Goal: Information Seeking & Learning: Learn about a topic

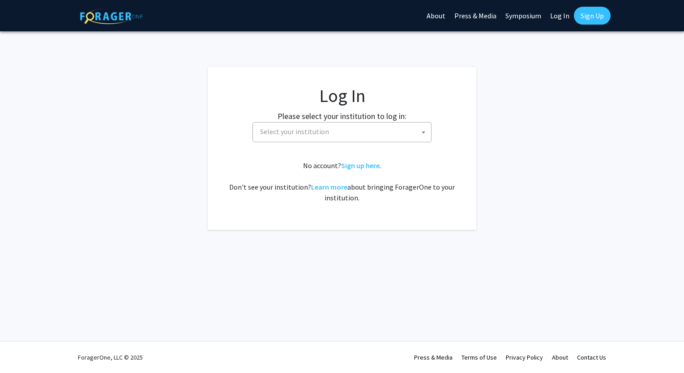
select select
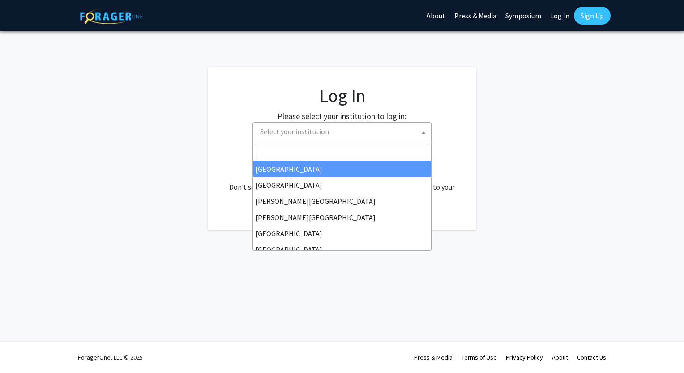
click at [349, 140] on span "Select your institution" at bounding box center [343, 132] width 175 height 18
type input "u"
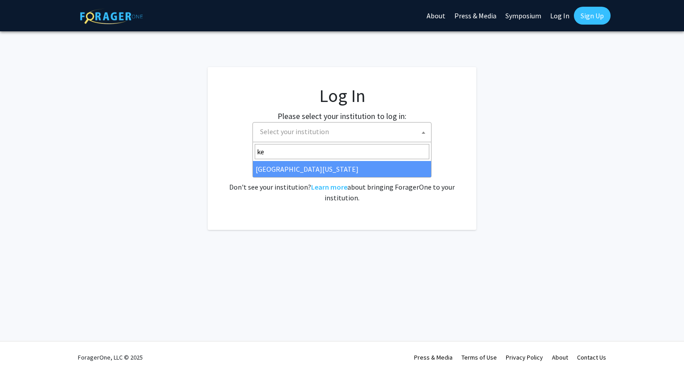
type input "ke"
select select "13"
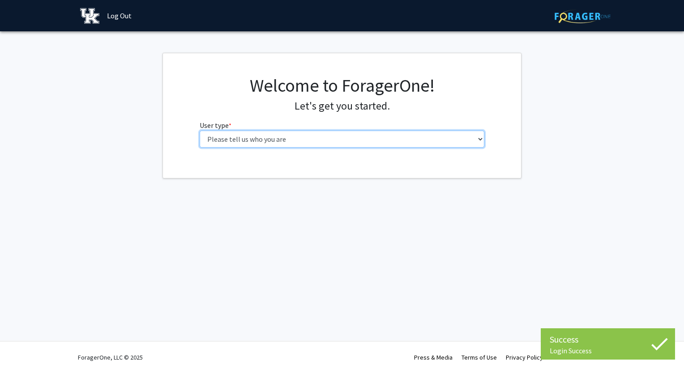
click at [413, 133] on select "Please tell us who you are Undergraduate Student Master's Student Doctoral Cand…" at bounding box center [342, 139] width 285 height 17
select select "1: undergrad"
click at [200, 131] on select "Please tell us who you are Undergraduate Student Master's Student Doctoral Cand…" at bounding box center [342, 139] width 285 height 17
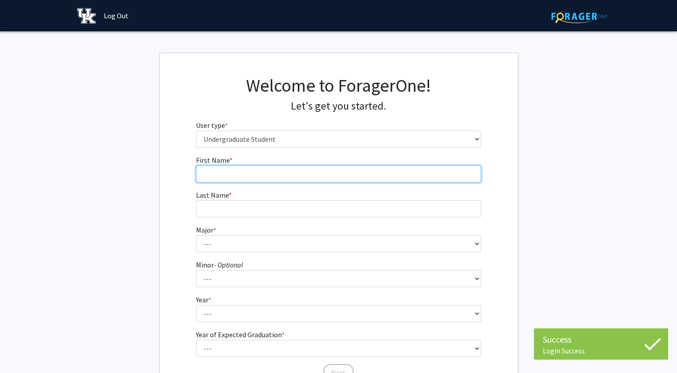
click at [356, 180] on input "First Name * required" at bounding box center [338, 174] width 285 height 17
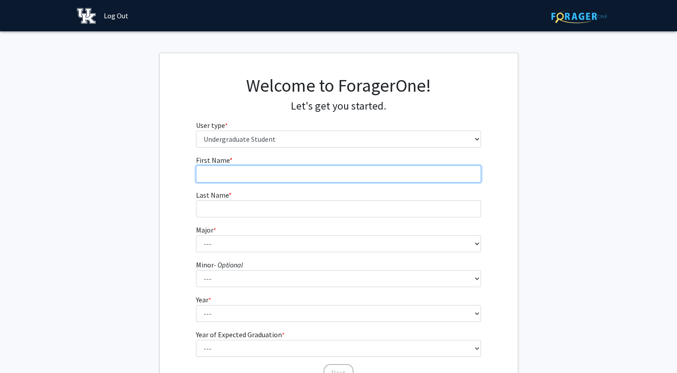
type input "[PERSON_NAME]"
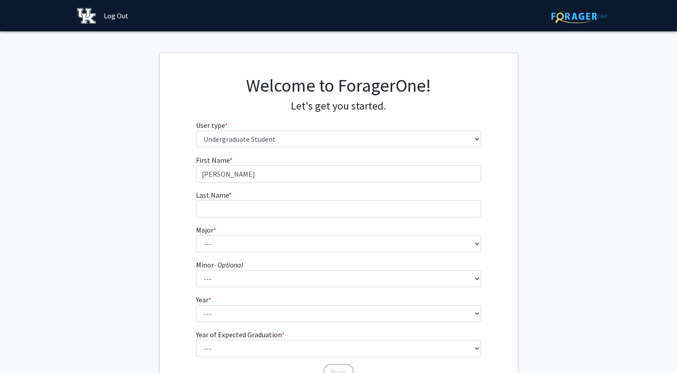
type input "[PERSON_NAME]"
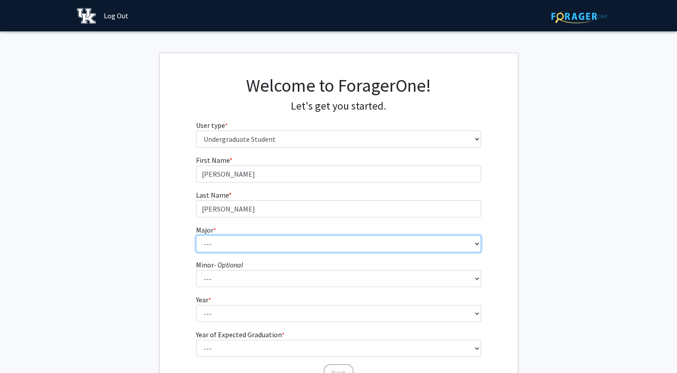
click at [239, 247] on select "--- Accounting Aerospace Engineering African American & Africana Studies Agricu…" at bounding box center [338, 243] width 285 height 17
select select "17: 854"
click at [196, 235] on select "--- Accounting Aerospace Engineering African American & Africana Studies Agricu…" at bounding box center [338, 243] width 285 height 17
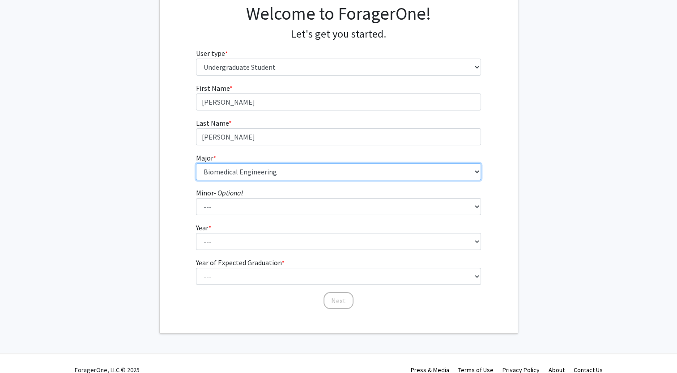
scroll to position [73, 0]
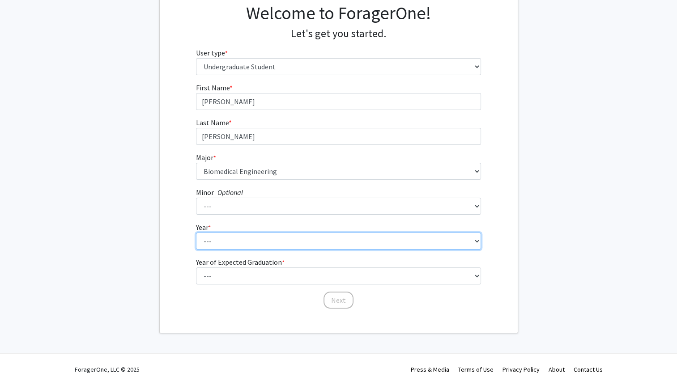
click at [224, 241] on select "--- First-year Sophomore Junior Senior Postbaccalaureate Certificate" at bounding box center [338, 241] width 285 height 17
select select "1: first-year"
click at [196, 233] on select "--- First-year Sophomore Junior Senior Postbaccalaureate Certificate" at bounding box center [338, 241] width 285 height 17
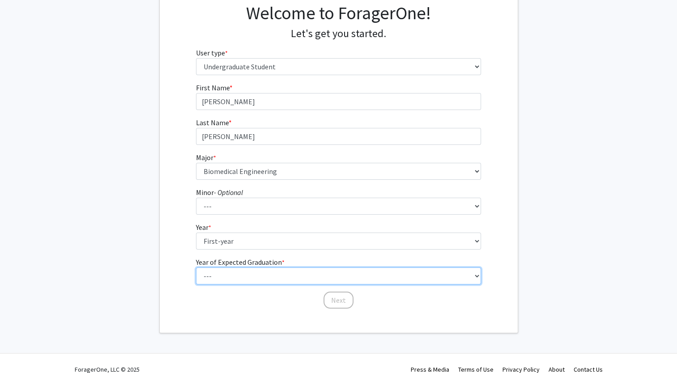
click at [227, 272] on select "--- 2025 2026 2027 2028 2029 2030 2031 2032 2033 2034" at bounding box center [338, 276] width 285 height 17
select select "5: 2029"
click at [196, 268] on select "--- 2025 2026 2027 2028 2029 2030 2031 2032 2033 2034" at bounding box center [338, 276] width 285 height 17
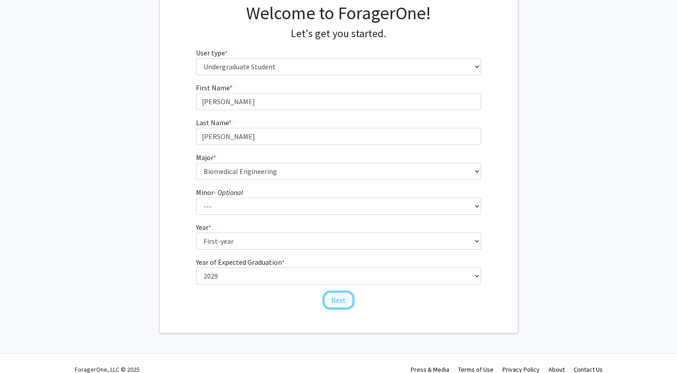
click at [330, 298] on button "Next" at bounding box center [339, 300] width 30 height 17
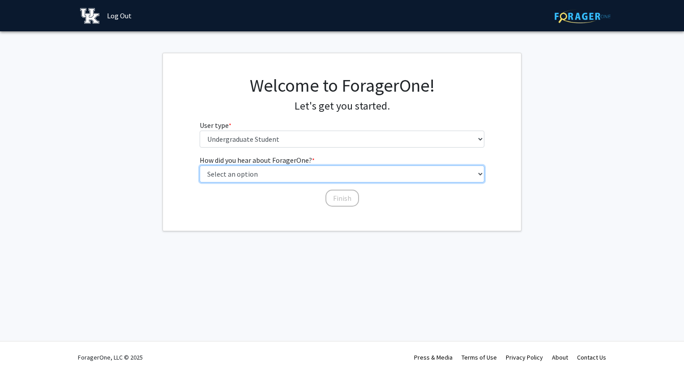
click at [271, 172] on select "Select an option Peer/student recommendation Faculty/staff recommendation Unive…" at bounding box center [342, 174] width 285 height 17
select select "2: faculty_recommendation"
click at [200, 166] on select "Select an option Peer/student recommendation Faculty/staff recommendation Unive…" at bounding box center [342, 174] width 285 height 17
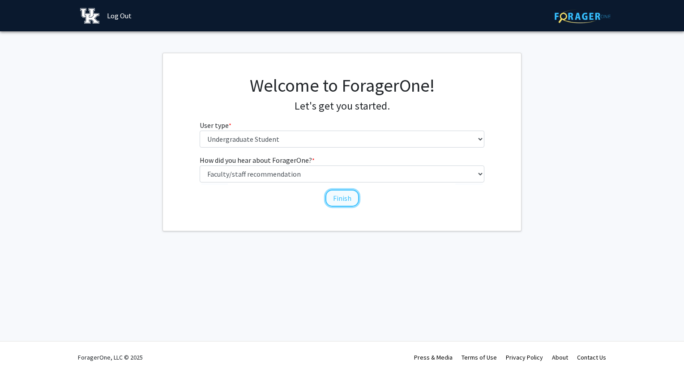
click at [336, 200] on button "Finish" at bounding box center [342, 198] width 34 height 17
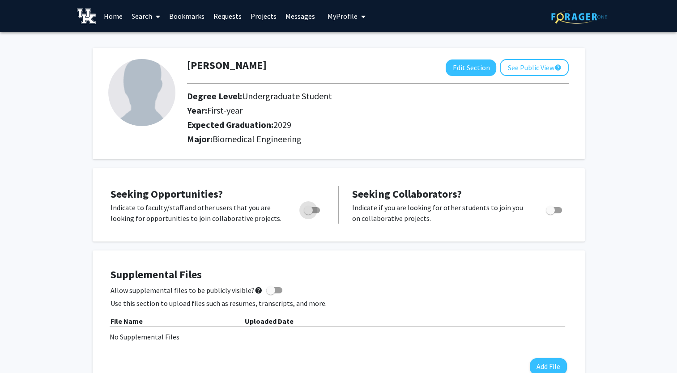
click at [308, 211] on span "Toggle" at bounding box center [308, 210] width 9 height 9
click at [308, 213] on input "Are you actively seeking opportunities?" at bounding box center [308, 213] width 0 height 0
checkbox input "true"
click at [153, 15] on span at bounding box center [156, 16] width 8 height 31
click at [152, 44] on span "Faculty/Staff" at bounding box center [160, 41] width 66 height 18
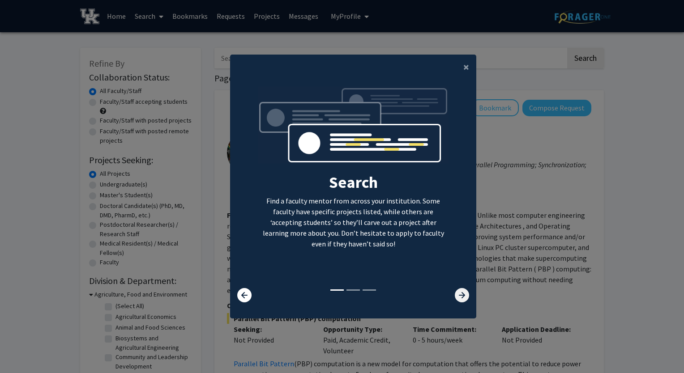
click at [455, 292] on icon at bounding box center [462, 295] width 14 height 14
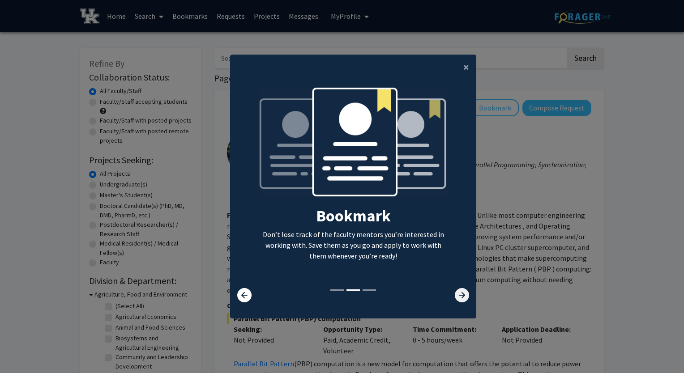
click at [455, 292] on icon at bounding box center [462, 295] width 14 height 14
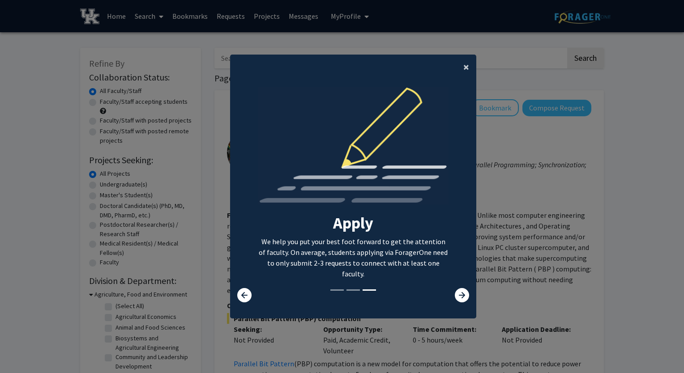
click at [463, 68] on span "×" at bounding box center [466, 67] width 6 height 14
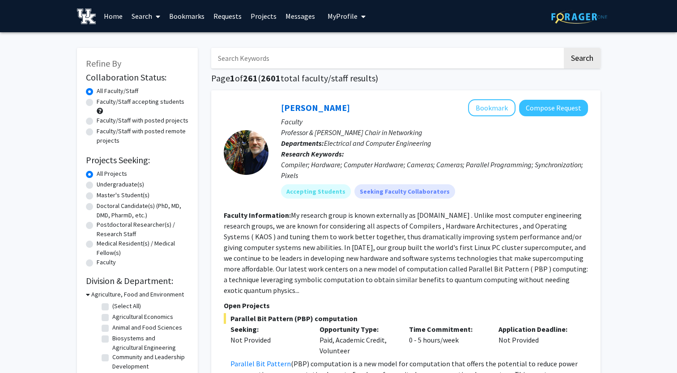
click at [258, 55] on input "Search Keywords" at bounding box center [386, 58] width 351 height 21
type input "hypertrophy"
click at [564, 48] on button "Search" at bounding box center [582, 58] width 37 height 21
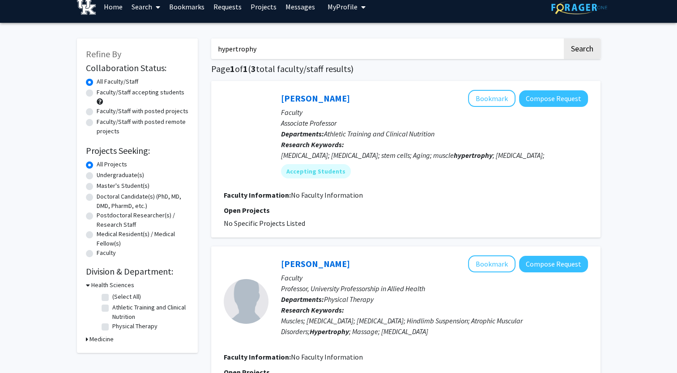
scroll to position [8, 0]
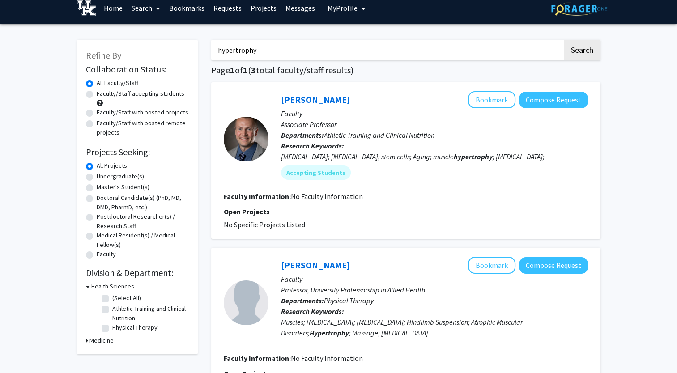
click at [88, 312] on div "Health Sciences (Select All) (Select All) Athletic Training and Clinical Nutrit…" at bounding box center [137, 309] width 103 height 54
click at [112, 308] on label "Athletic Training and Clinical Nutrition" at bounding box center [149, 313] width 74 height 19
click at [112, 308] on input "Athletic Training and Clinical Nutrition" at bounding box center [115, 307] width 6 height 6
checkbox input "true"
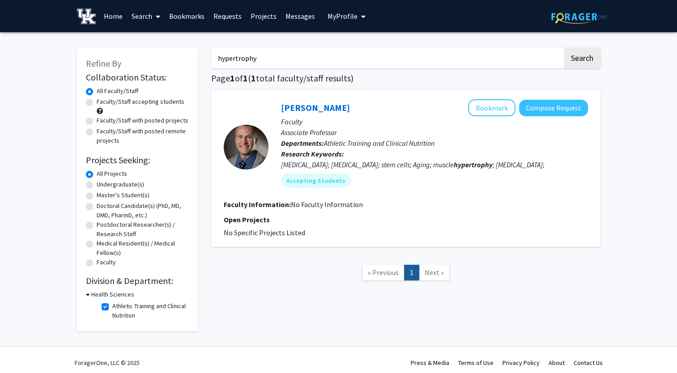
click at [260, 59] on input "hypertrophy" at bounding box center [386, 58] width 351 height 21
click at [578, 53] on button "Search" at bounding box center [582, 58] width 37 height 21
checkbox input "false"
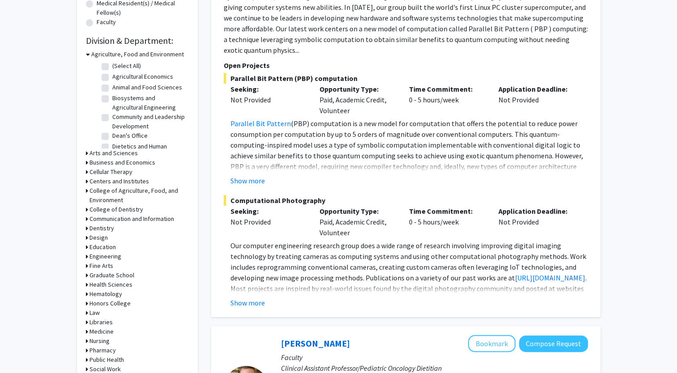
scroll to position [241, 0]
click at [89, 55] on icon at bounding box center [88, 53] width 4 height 9
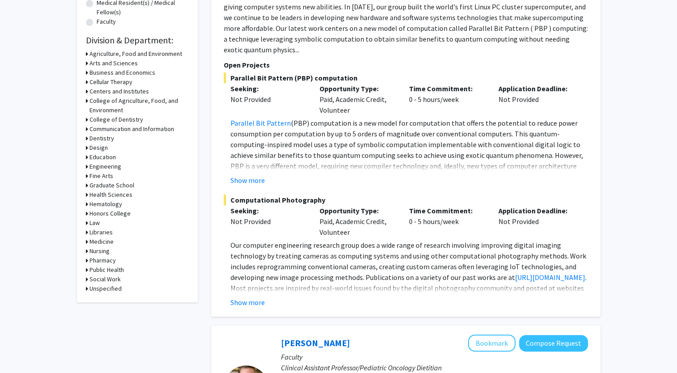
click at [86, 194] on icon at bounding box center [87, 194] width 2 height 9
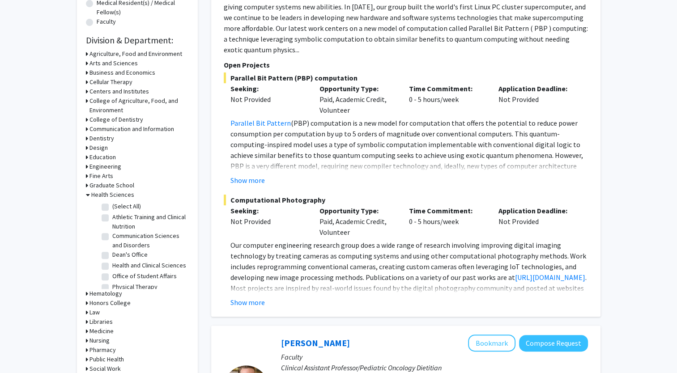
click at [112, 217] on label "Athletic Training and Clinical Nutrition" at bounding box center [149, 222] width 74 height 19
click at [112, 217] on input "Athletic Training and Clinical Nutrition" at bounding box center [115, 216] width 6 height 6
checkbox input "true"
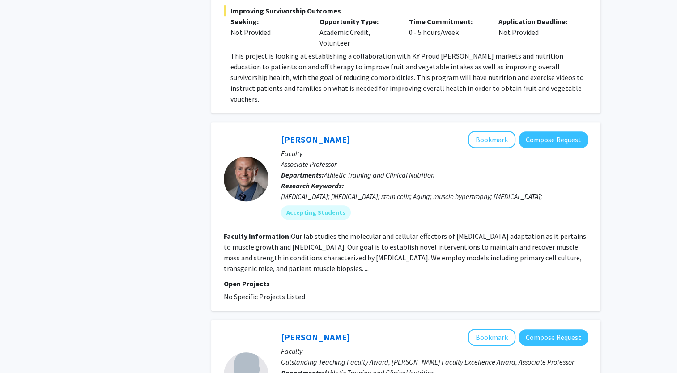
scroll to position [449, 0]
click at [498, 131] on button "Bookmark" at bounding box center [491, 139] width 47 height 17
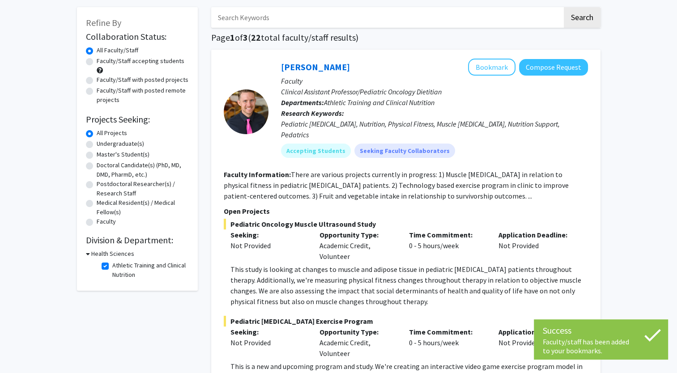
scroll to position [0, 0]
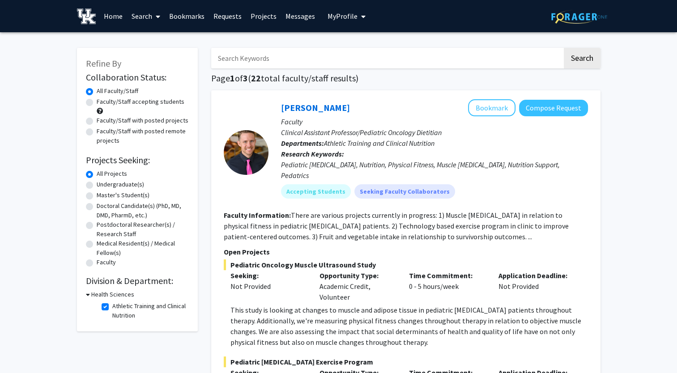
click at [97, 185] on label "Undergraduate(s)" at bounding box center [120, 184] width 47 height 9
click at [97, 185] on input "Undergraduate(s)" at bounding box center [100, 183] width 6 height 6
radio input "true"
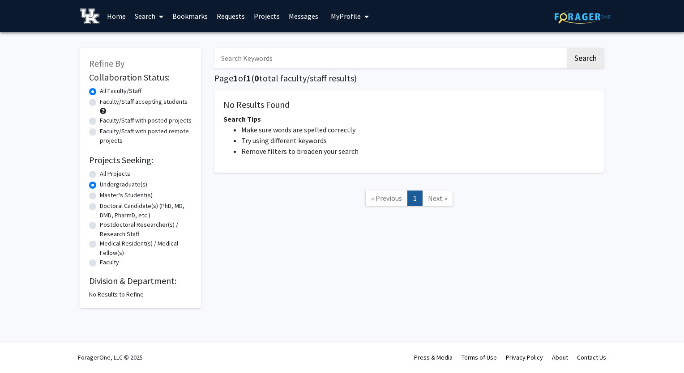
click at [100, 173] on label "All Projects" at bounding box center [115, 173] width 30 height 9
click at [100, 173] on input "All Projects" at bounding box center [103, 172] width 6 height 6
radio input "true"
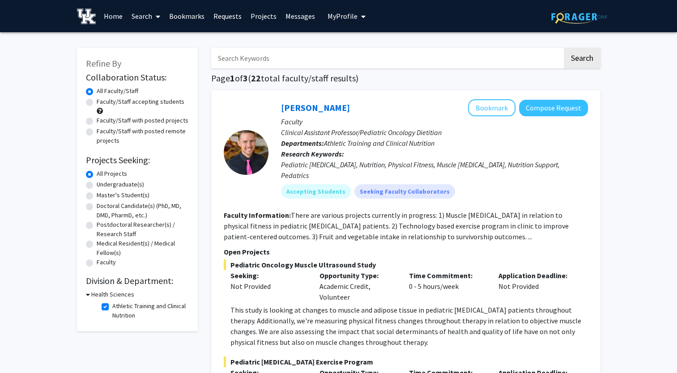
click at [112, 304] on label "Athletic Training and Clinical Nutrition" at bounding box center [149, 311] width 74 height 19
click at [112, 304] on input "Athletic Training and Clinical Nutrition" at bounding box center [115, 305] width 6 height 6
checkbox input "false"
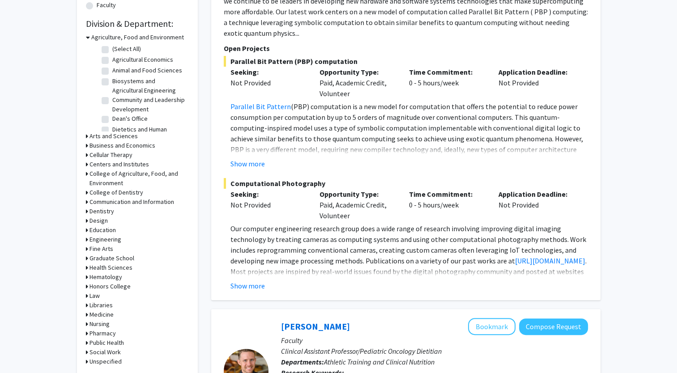
scroll to position [263, 0]
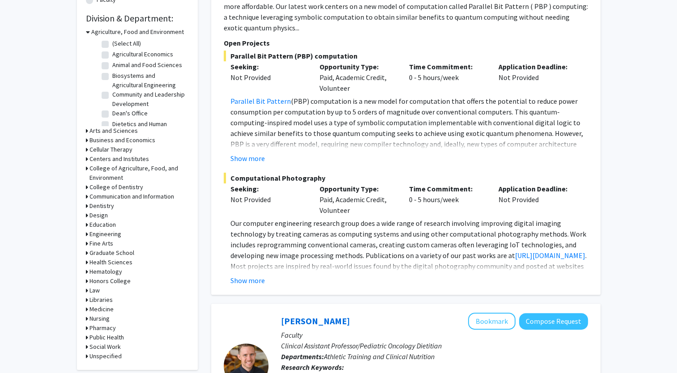
click at [85, 261] on div "Refine By Collaboration Status: Collaboration Status All Faculty/Staff Collabor…" at bounding box center [137, 77] width 121 height 585
click at [88, 262] on div "Health Sciences" at bounding box center [137, 262] width 103 height 9
drag, startPoint x: 87, startPoint y: 262, endPoint x: 102, endPoint y: 260, distance: 14.8
click at [102, 260] on div "Health Sciences" at bounding box center [137, 262] width 103 height 9
click at [116, 262] on h3 "Health Sciences" at bounding box center [111, 262] width 43 height 9
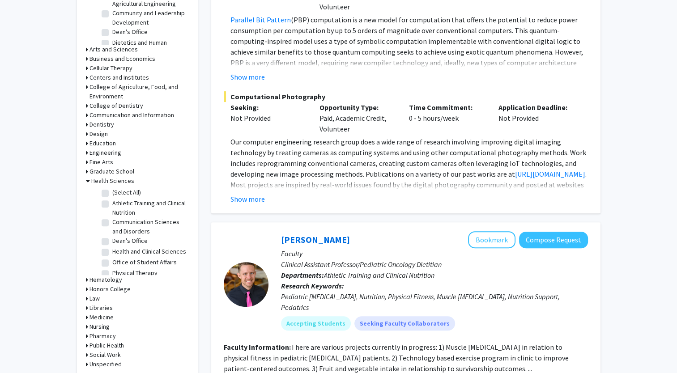
scroll to position [345, 0]
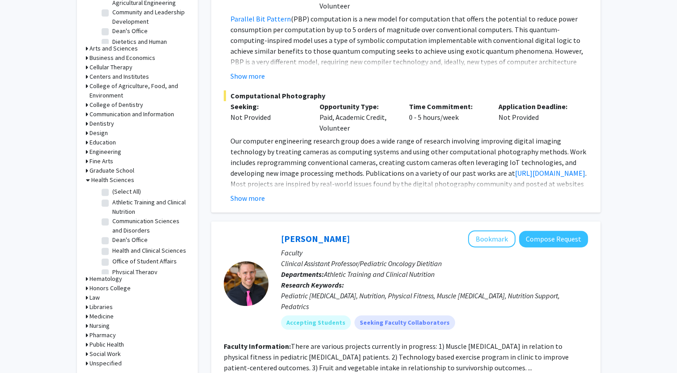
click at [112, 248] on label "Health and Clinical Sciences" at bounding box center [149, 250] width 74 height 9
click at [112, 248] on input "Health and Clinical Sciences" at bounding box center [115, 249] width 6 height 6
checkbox input "true"
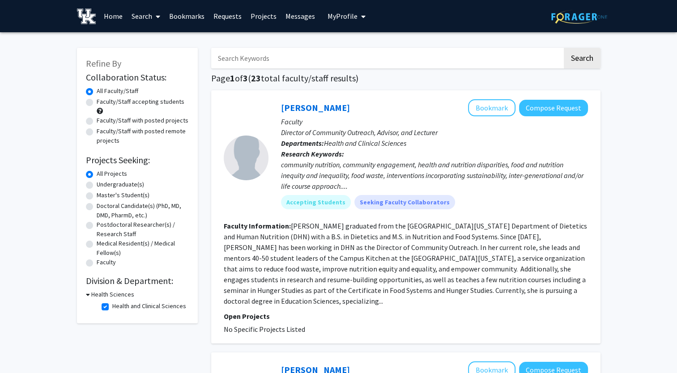
click at [97, 184] on label "Undergraduate(s)" at bounding box center [120, 184] width 47 height 9
click at [97, 184] on input "Undergraduate(s)" at bounding box center [100, 183] width 6 height 6
radio input "true"
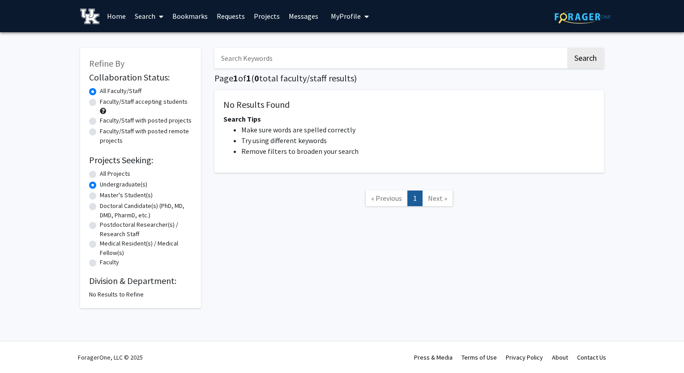
click at [100, 196] on label "Master's Student(s)" at bounding box center [126, 195] width 53 height 9
click at [100, 196] on input "Master's Student(s)" at bounding box center [103, 194] width 6 height 6
radio input "true"
click at [100, 207] on label "Doctoral Candidate(s) (PhD, MD, DMD, PharmD, etc.)" at bounding box center [146, 210] width 92 height 19
click at [100, 207] on input "Doctoral Candidate(s) (PhD, MD, DMD, PharmD, etc.)" at bounding box center [103, 204] width 6 height 6
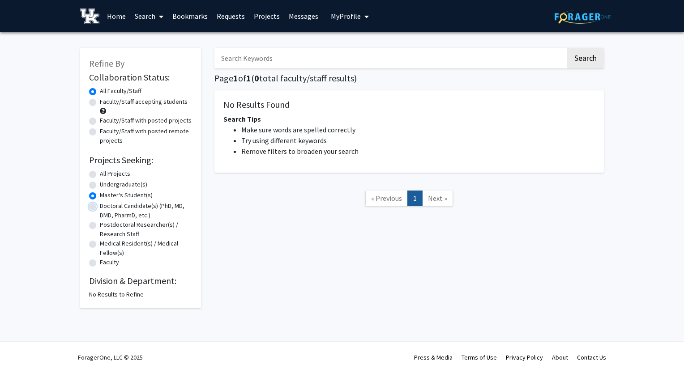
radio input "true"
click at [100, 224] on label "Postdoctoral Researcher(s) / Research Staff" at bounding box center [146, 229] width 92 height 19
click at [100, 224] on input "Postdoctoral Researcher(s) / Research Staff" at bounding box center [103, 223] width 6 height 6
radio input "true"
click at [93, 248] on div "Medical Resident(s) / Medical Fellow(s)" at bounding box center [140, 248] width 103 height 19
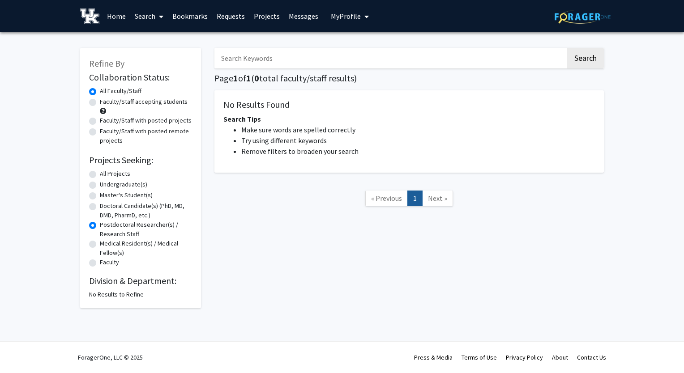
click at [100, 243] on label "Medical Resident(s) / Medical Fellow(s)" at bounding box center [146, 248] width 92 height 19
click at [100, 243] on input "Medical Resident(s) / Medical Fellow(s)" at bounding box center [103, 242] width 6 height 6
radio input "true"
click at [100, 265] on label "Faculty" at bounding box center [109, 262] width 19 height 9
click at [100, 264] on input "Faculty" at bounding box center [103, 261] width 6 height 6
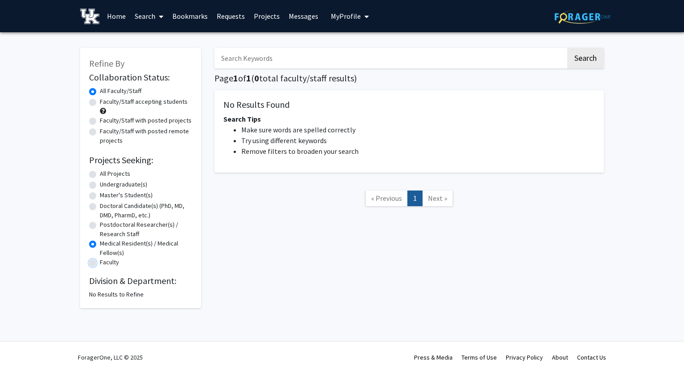
radio input "true"
click at [100, 175] on label "All Projects" at bounding box center [115, 173] width 30 height 9
click at [100, 175] on input "All Projects" at bounding box center [103, 172] width 6 height 6
radio input "true"
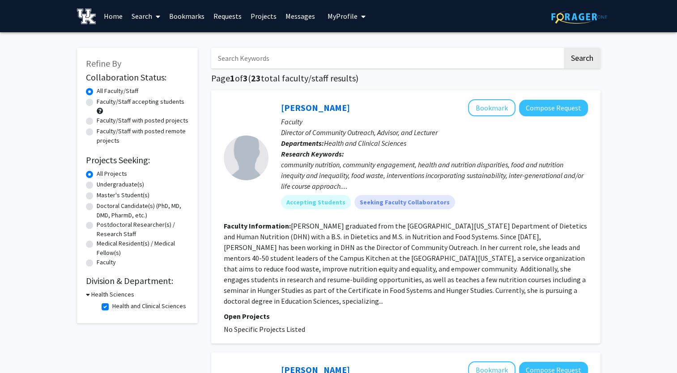
click at [97, 185] on label "Undergraduate(s)" at bounding box center [120, 184] width 47 height 9
click at [97, 185] on input "Undergraduate(s)" at bounding box center [100, 183] width 6 height 6
radio input "true"
radio input "false"
radio input "true"
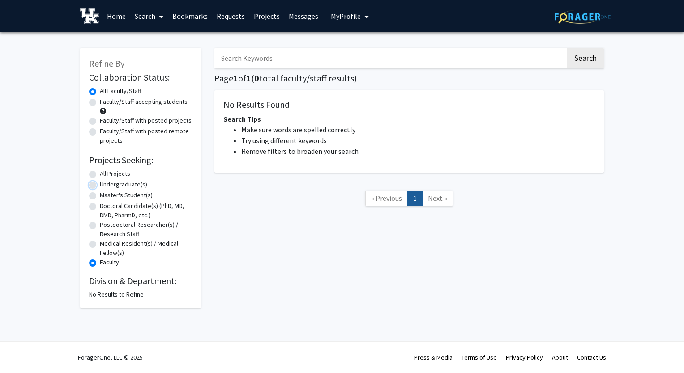
radio input "true"
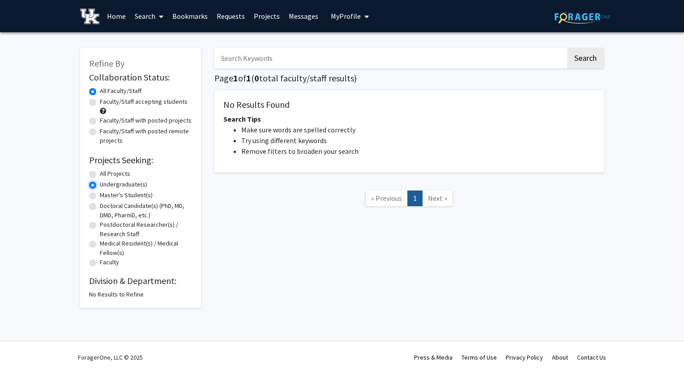
radio input "true"
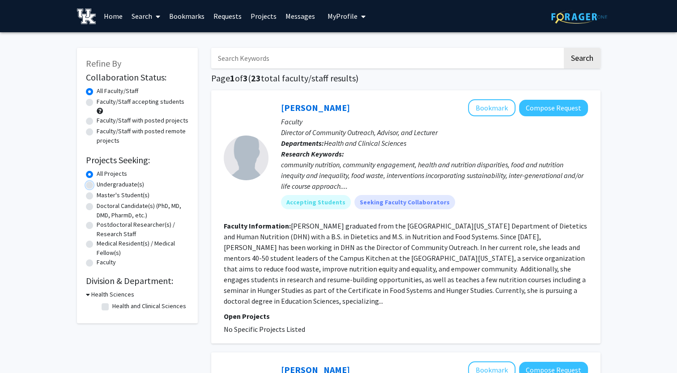
checkbox input "false"
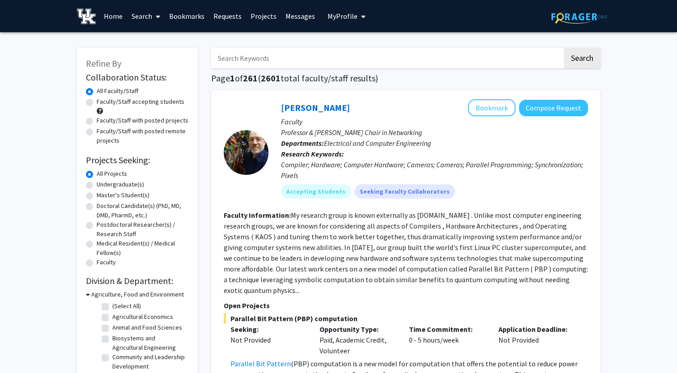
click at [112, 309] on label "(Select All)" at bounding box center [126, 306] width 29 height 9
click at [112, 307] on input "(Select All)" at bounding box center [115, 305] width 6 height 6
checkbox input "true"
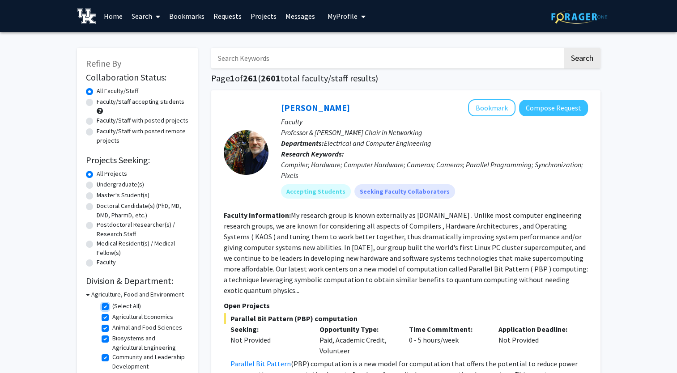
checkbox input "true"
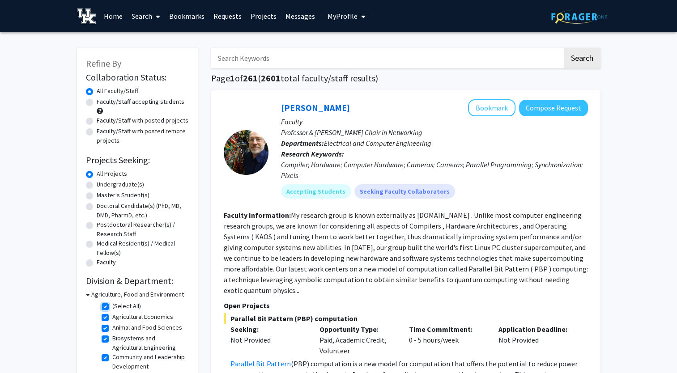
checkbox input "true"
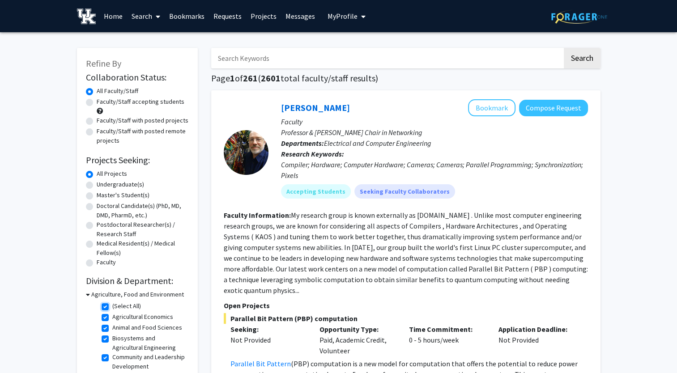
checkbox input "true"
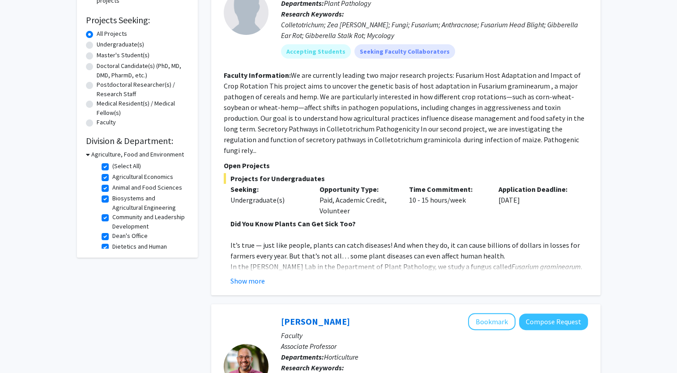
scroll to position [161, 0]
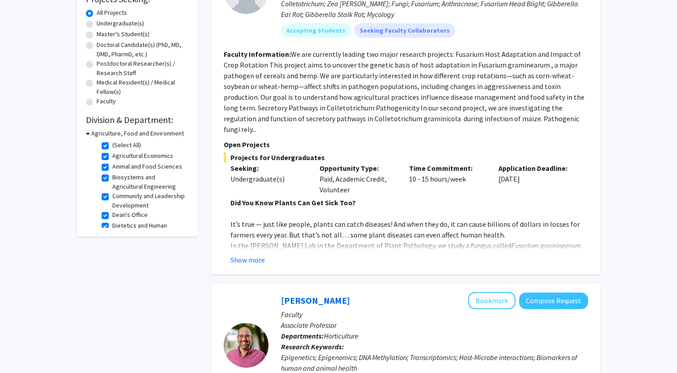
click at [89, 136] on icon at bounding box center [88, 133] width 4 height 9
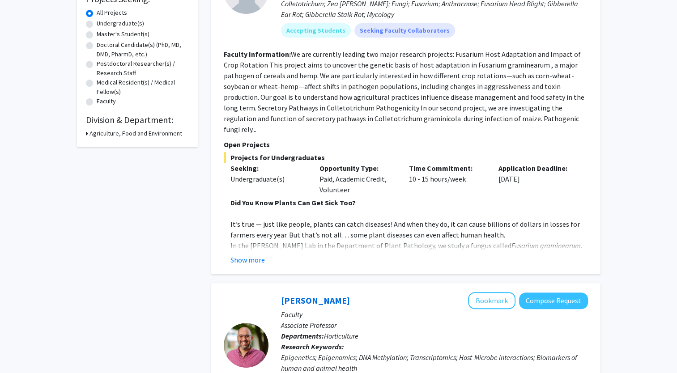
scroll to position [0, 0]
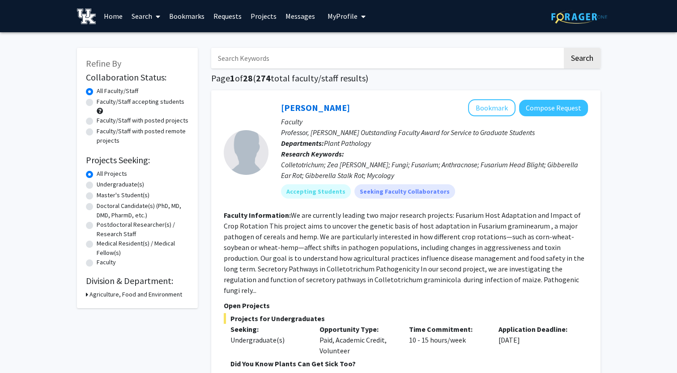
click at [91, 19] on img at bounding box center [86, 17] width 19 height 16
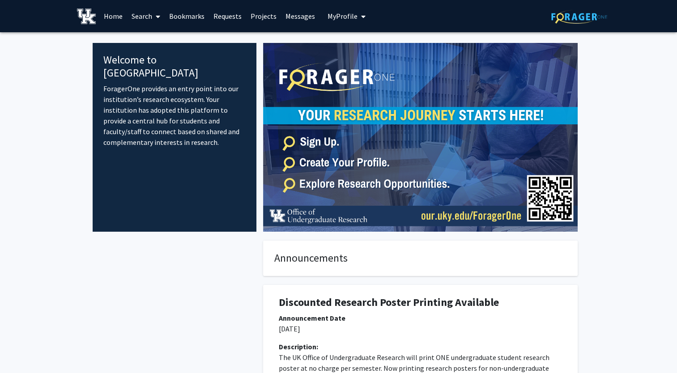
click at [152, 13] on span at bounding box center [156, 16] width 8 height 31
click at [158, 41] on span "Faculty/Staff" at bounding box center [160, 41] width 66 height 18
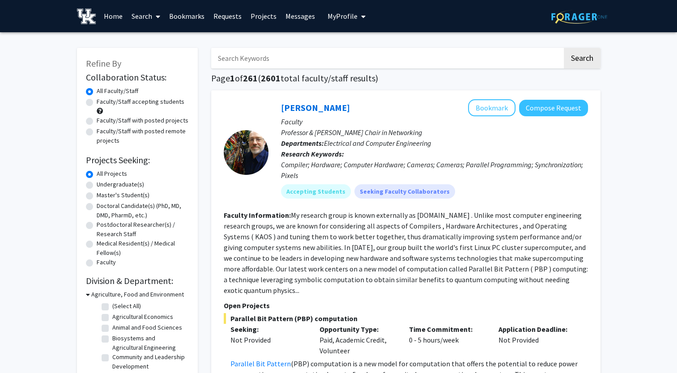
click at [88, 294] on icon at bounding box center [88, 294] width 4 height 9
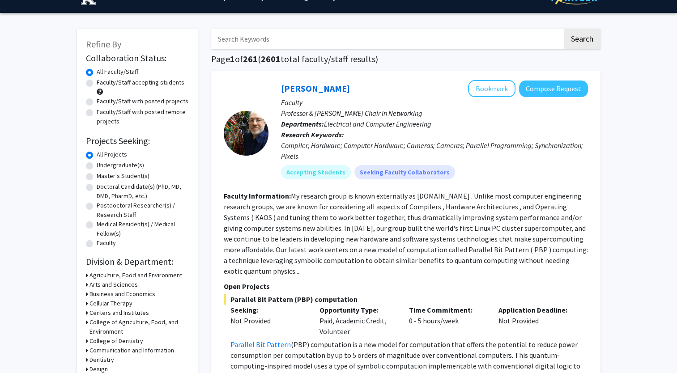
scroll to position [20, 0]
click at [97, 163] on label "Undergraduate(s)" at bounding box center [120, 164] width 47 height 9
click at [97, 163] on input "Undergraduate(s)" at bounding box center [100, 163] width 6 height 6
radio input "true"
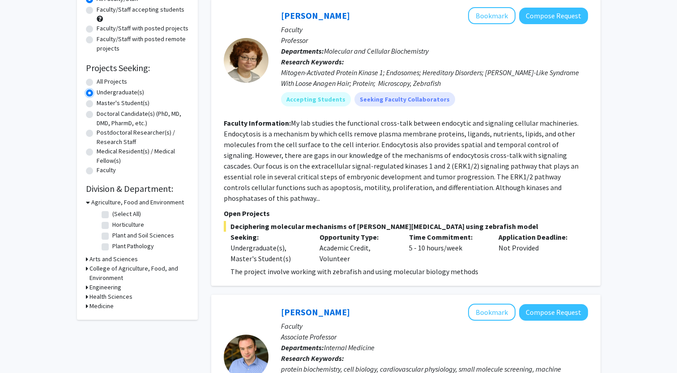
scroll to position [94, 0]
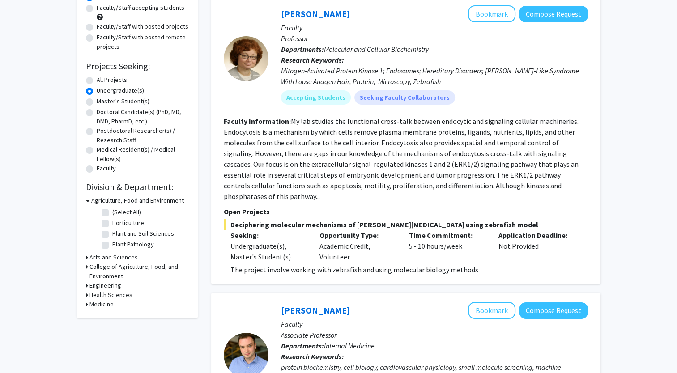
click at [86, 309] on div "Refine By Collaboration Status: Collaboration Status All Faculty/Staff Collabor…" at bounding box center [137, 136] width 121 height 364
click at [86, 306] on icon at bounding box center [87, 304] width 2 height 9
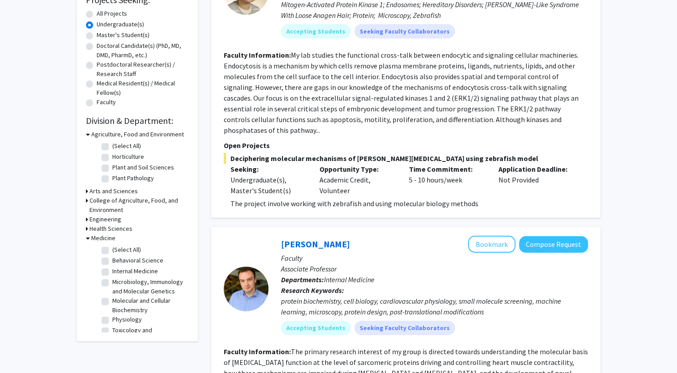
scroll to position [166, 0]
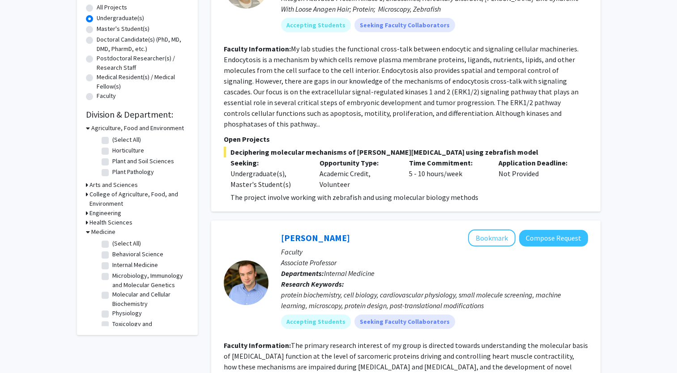
click at [112, 318] on label "Physiology" at bounding box center [127, 313] width 30 height 9
click at [112, 315] on input "Physiology" at bounding box center [115, 312] width 6 height 6
checkbox input "true"
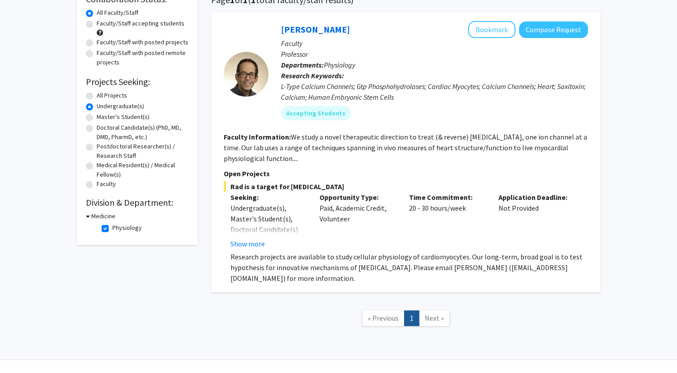
scroll to position [81, 0]
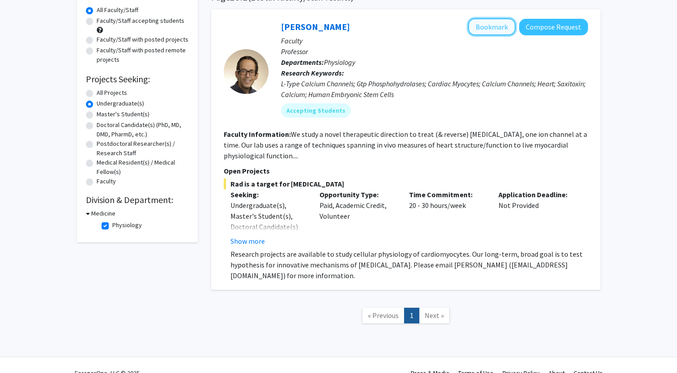
click at [482, 25] on button "Bookmark" at bounding box center [491, 26] width 47 height 17
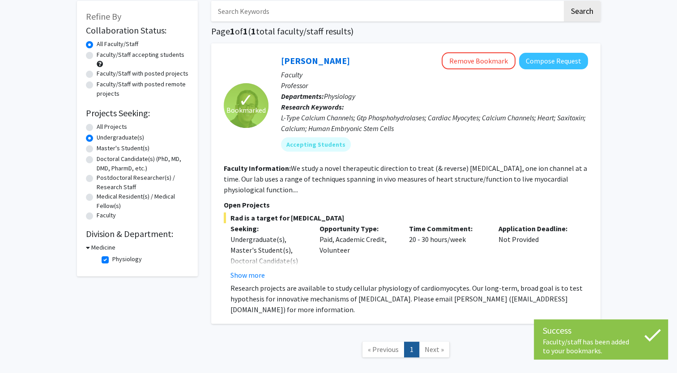
scroll to position [46, 0]
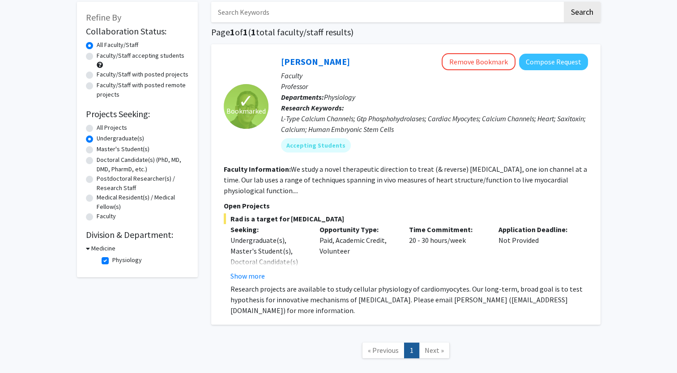
click at [112, 259] on label "Physiology" at bounding box center [127, 260] width 30 height 9
click at [112, 259] on input "Physiology" at bounding box center [115, 259] width 6 height 6
checkbox input "false"
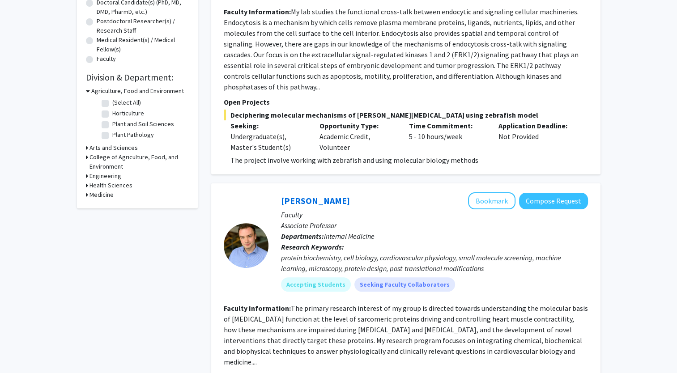
scroll to position [205, 0]
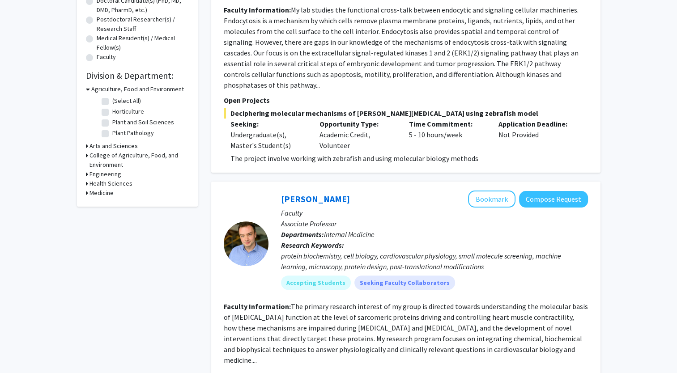
click at [86, 193] on icon at bounding box center [87, 192] width 2 height 9
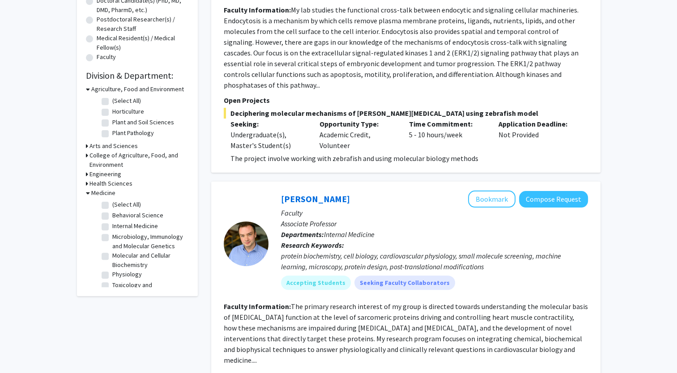
click at [87, 183] on icon at bounding box center [87, 183] width 2 height 9
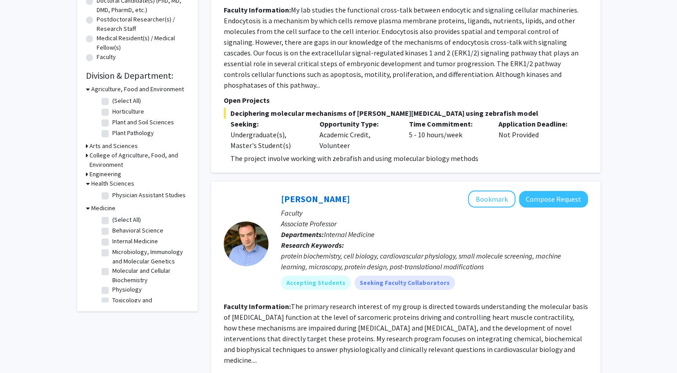
click at [85, 171] on div "Refine By Collaboration Status: Collaboration Status All Faculty/Staff Collabor…" at bounding box center [137, 76] width 121 height 469
click at [85, 173] on div "Refine By Collaboration Status: Collaboration Status All Faculty/Staff Collabor…" at bounding box center [137, 76] width 121 height 469
click at [86, 173] on icon at bounding box center [87, 174] width 2 height 9
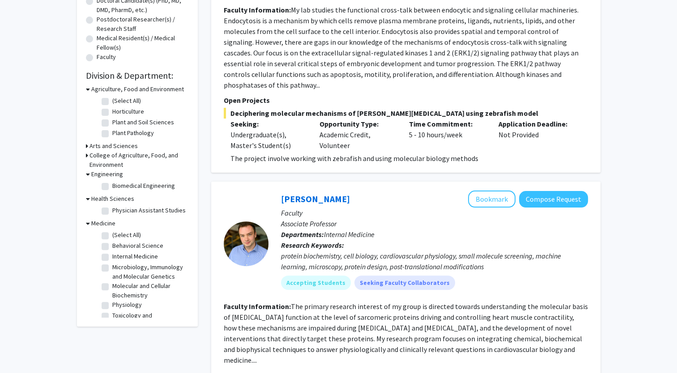
click at [112, 186] on label "Biomedical Engineering" at bounding box center [143, 185] width 63 height 9
click at [112, 186] on input "Biomedical Engineering" at bounding box center [115, 184] width 6 height 6
checkbox input "true"
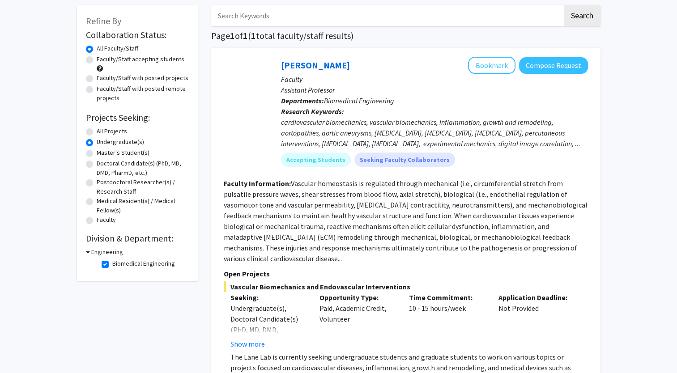
scroll to position [42, 0]
click at [112, 262] on label "Biomedical Engineering" at bounding box center [143, 264] width 63 height 9
click at [112, 262] on input "Biomedical Engineering" at bounding box center [115, 263] width 6 height 6
checkbox input "false"
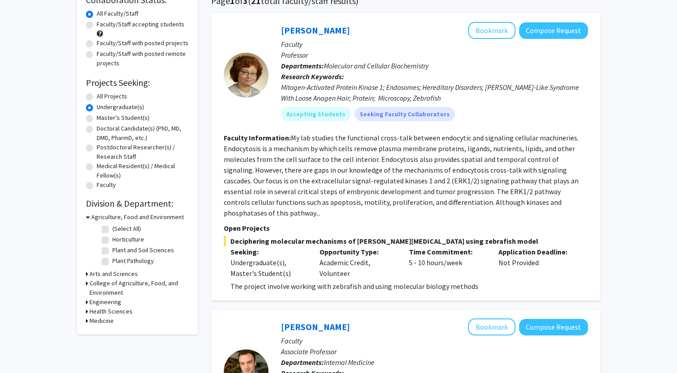
scroll to position [78, 0]
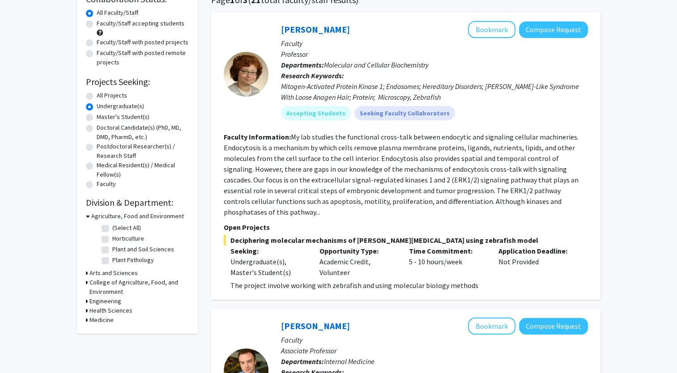
click at [86, 273] on icon at bounding box center [87, 273] width 2 height 9
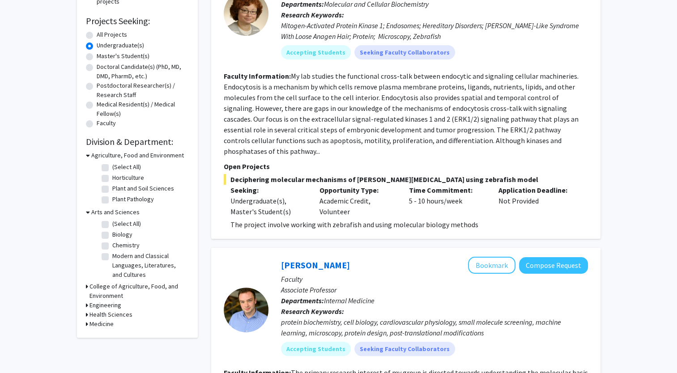
scroll to position [141, 0]
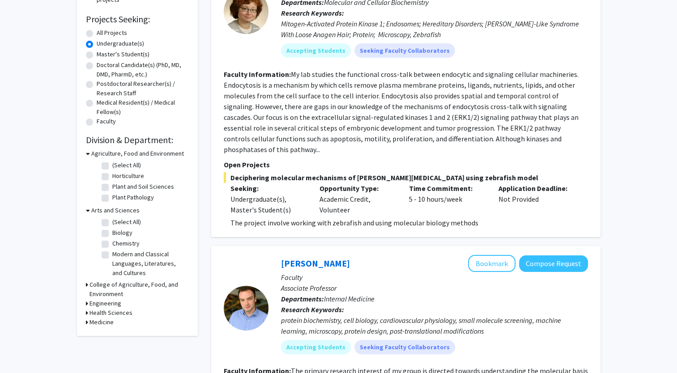
click at [87, 285] on icon at bounding box center [87, 284] width 2 height 9
click at [86, 316] on icon at bounding box center [87, 318] width 2 height 9
click at [88, 342] on div "Health Sciences" at bounding box center [137, 343] width 103 height 9
click at [85, 343] on div "Refine By Collaboration Status: Collaboration Status All Faculty/Staff Collabor…" at bounding box center [137, 137] width 121 height 460
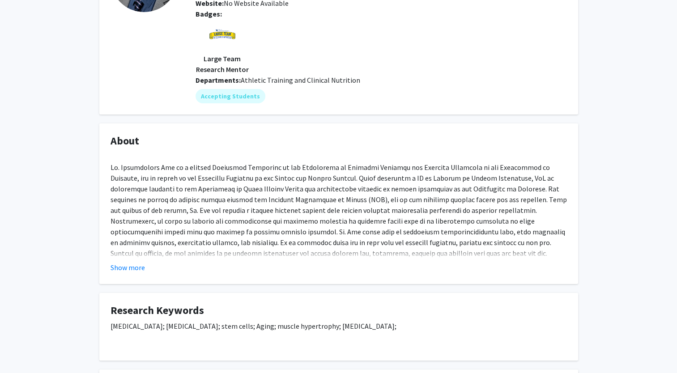
scroll to position [110, 0]
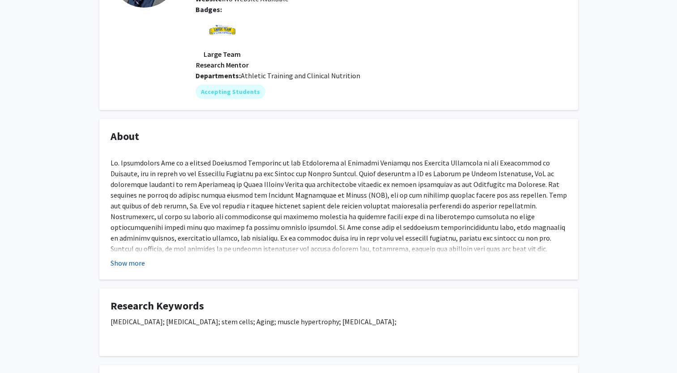
click at [133, 261] on button "Show more" at bounding box center [128, 263] width 34 height 11
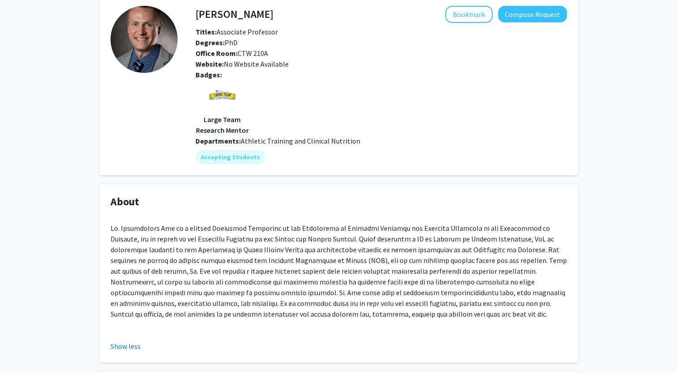
scroll to position [37, 0]
